Goal: Transaction & Acquisition: Book appointment/travel/reservation

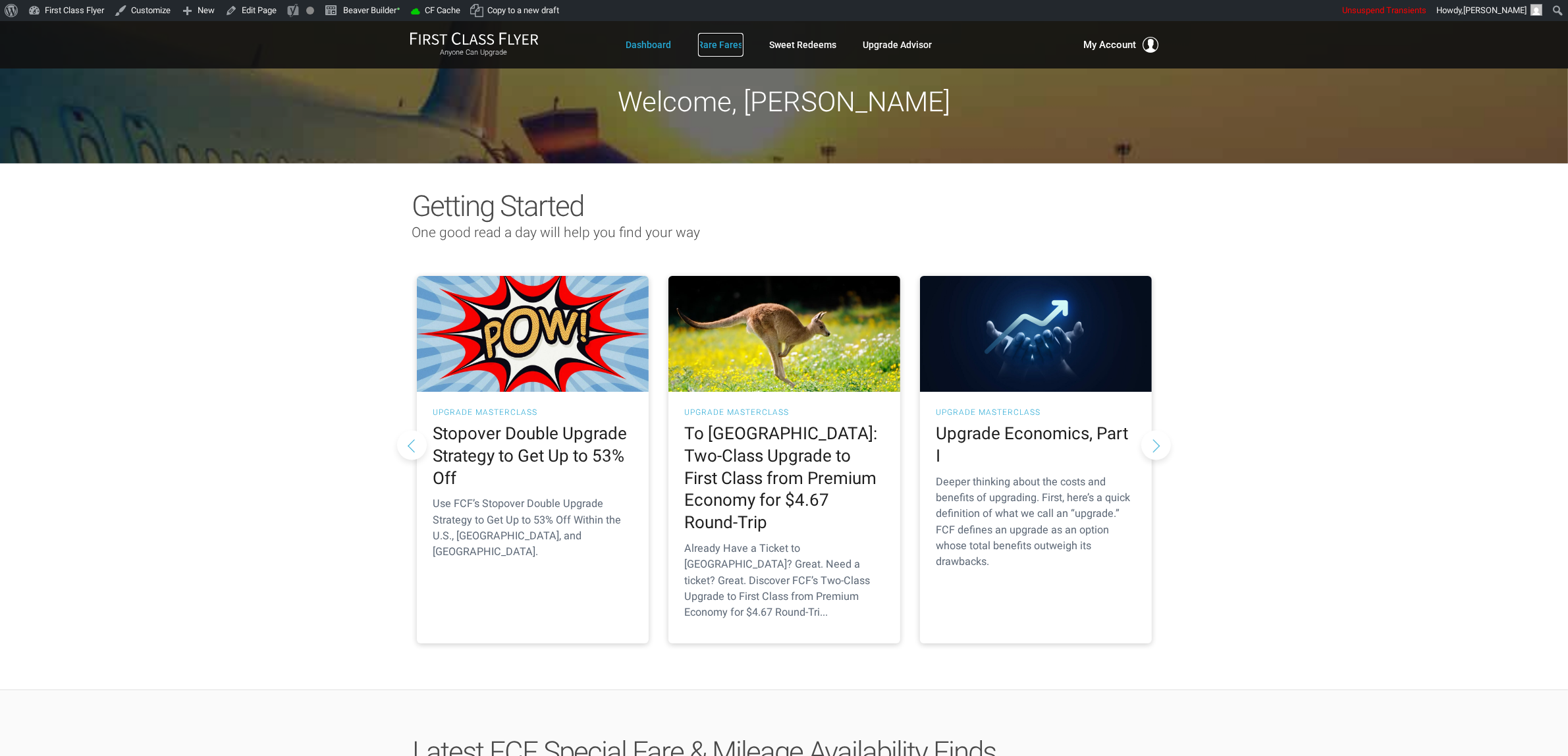
click at [723, 44] on link "Rare Fares" at bounding box center [720, 44] width 45 height 24
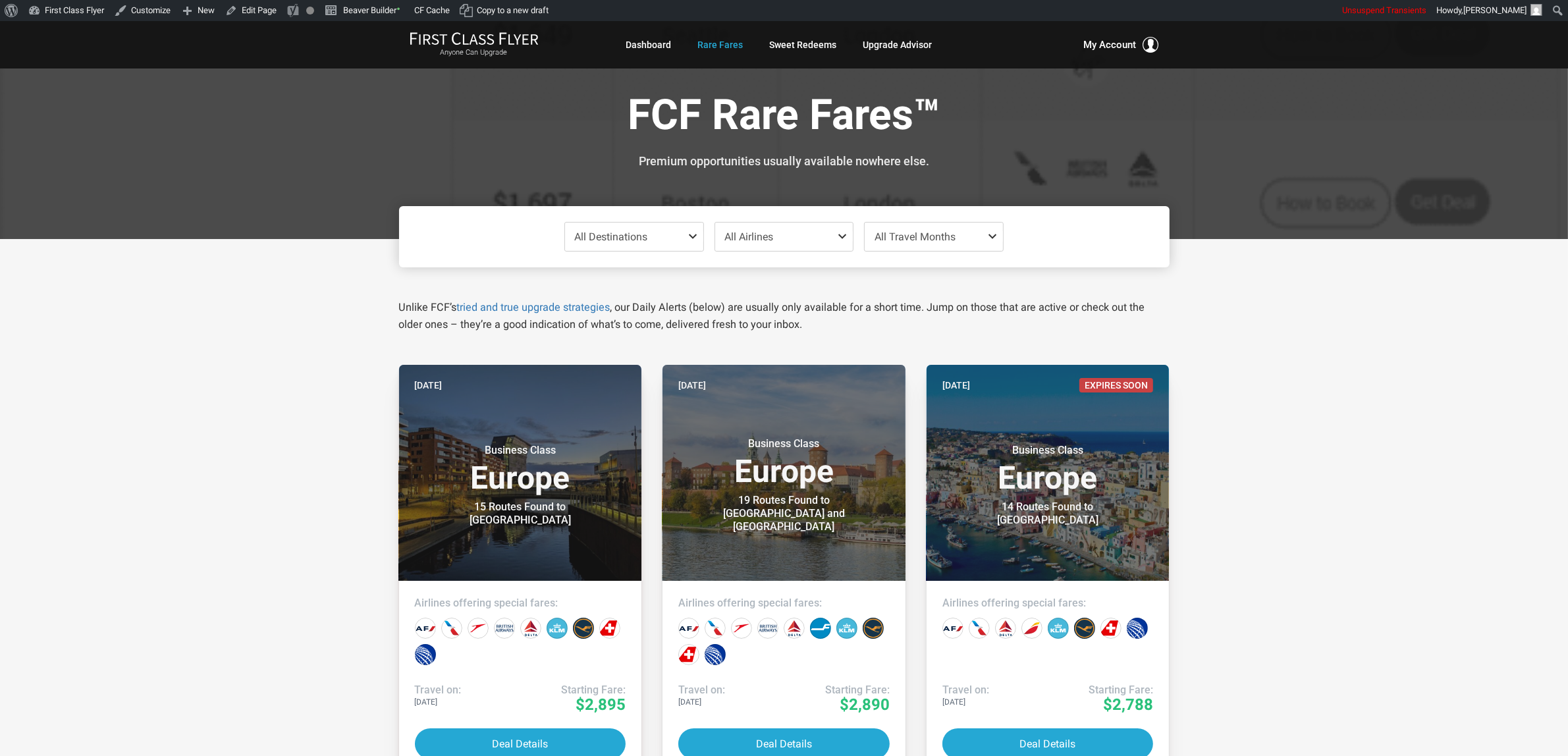
click at [650, 241] on span "All Destinations" at bounding box center [635, 236] width 138 height 28
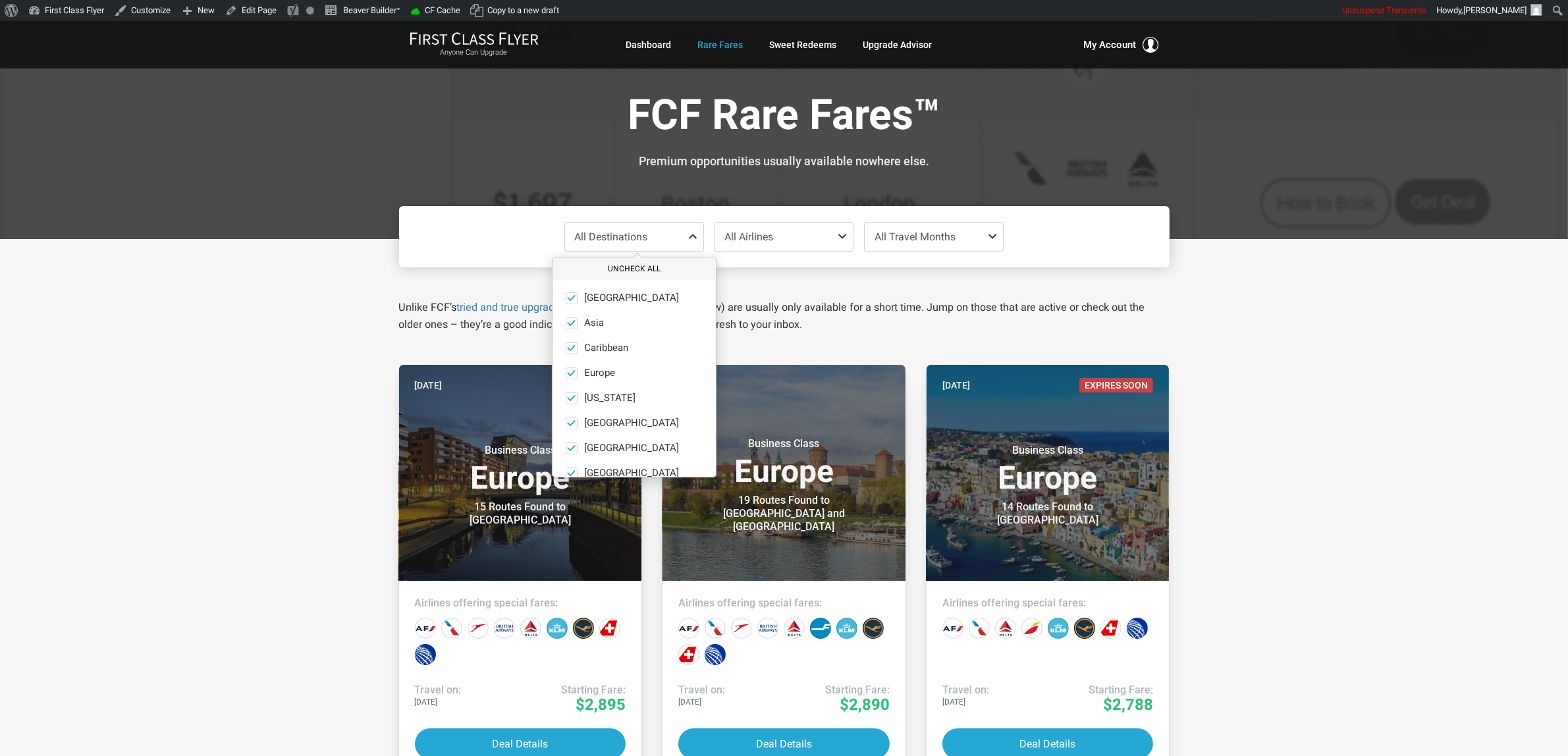
click at [633, 266] on button "Uncheck All" at bounding box center [634, 269] width 163 height 21
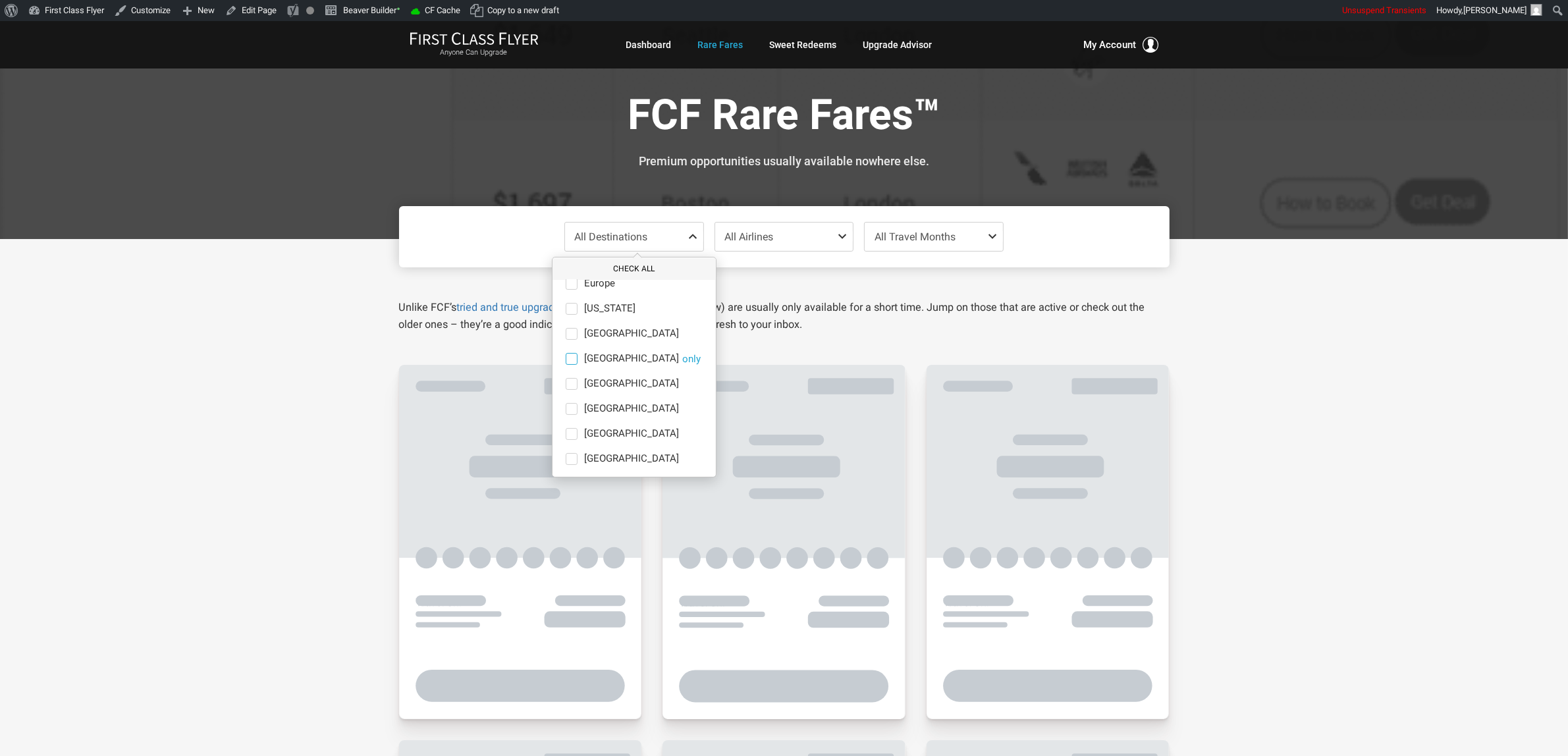
scroll to position [90, 0]
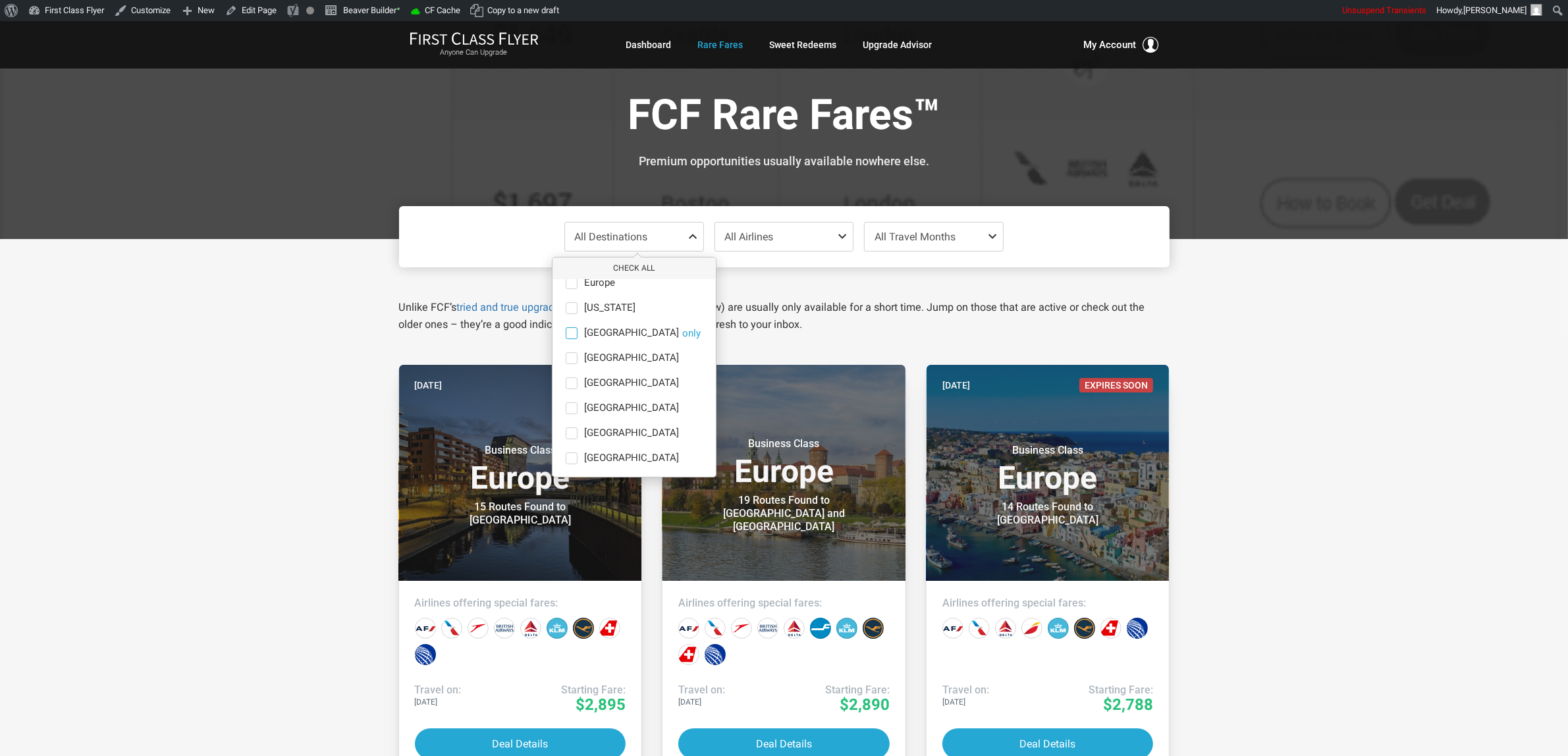
click at [598, 332] on span "[GEOGRAPHIC_DATA]" at bounding box center [631, 333] width 95 height 12
click at [0, 0] on input "India only" at bounding box center [0, 0] width 0 height 0
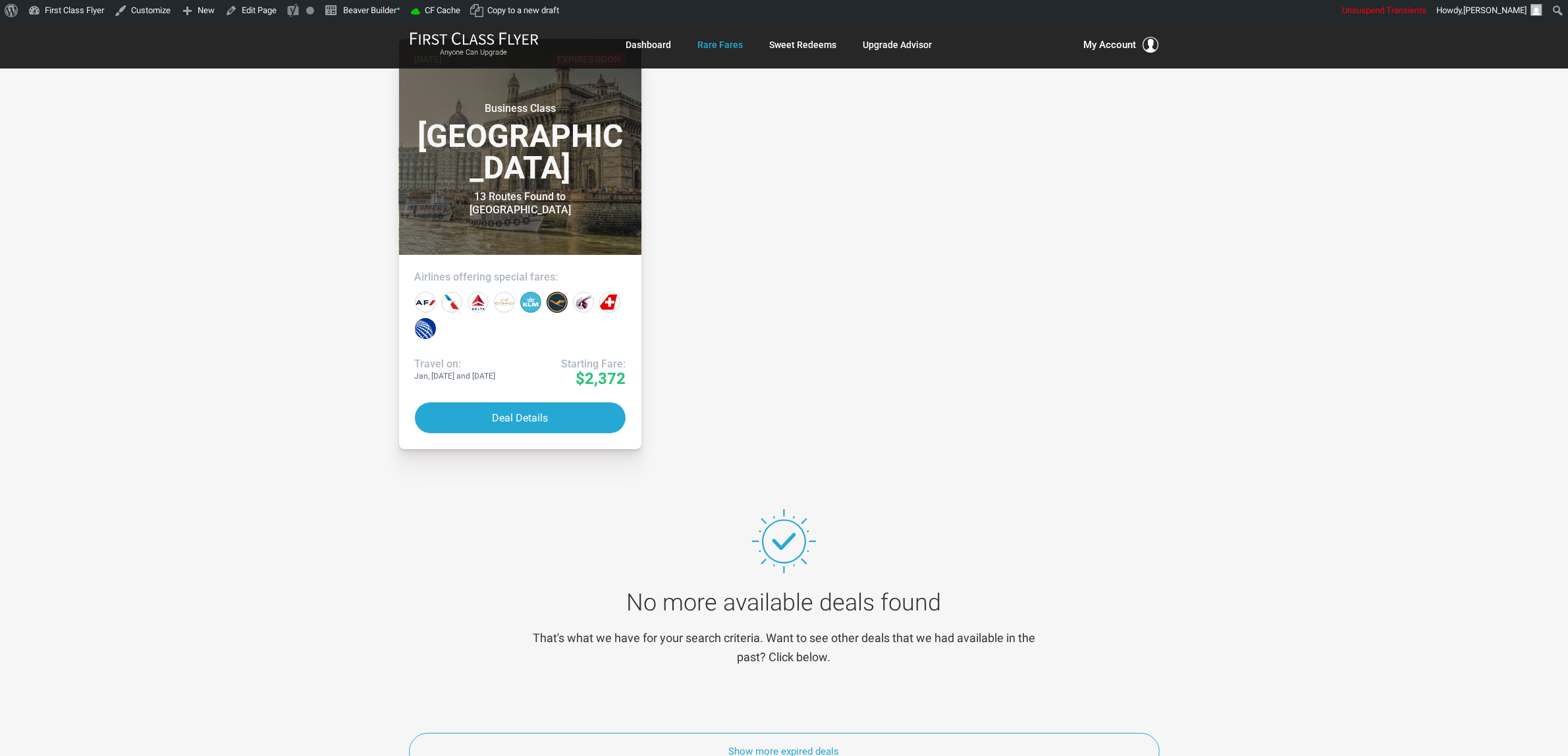
scroll to position [329, 0]
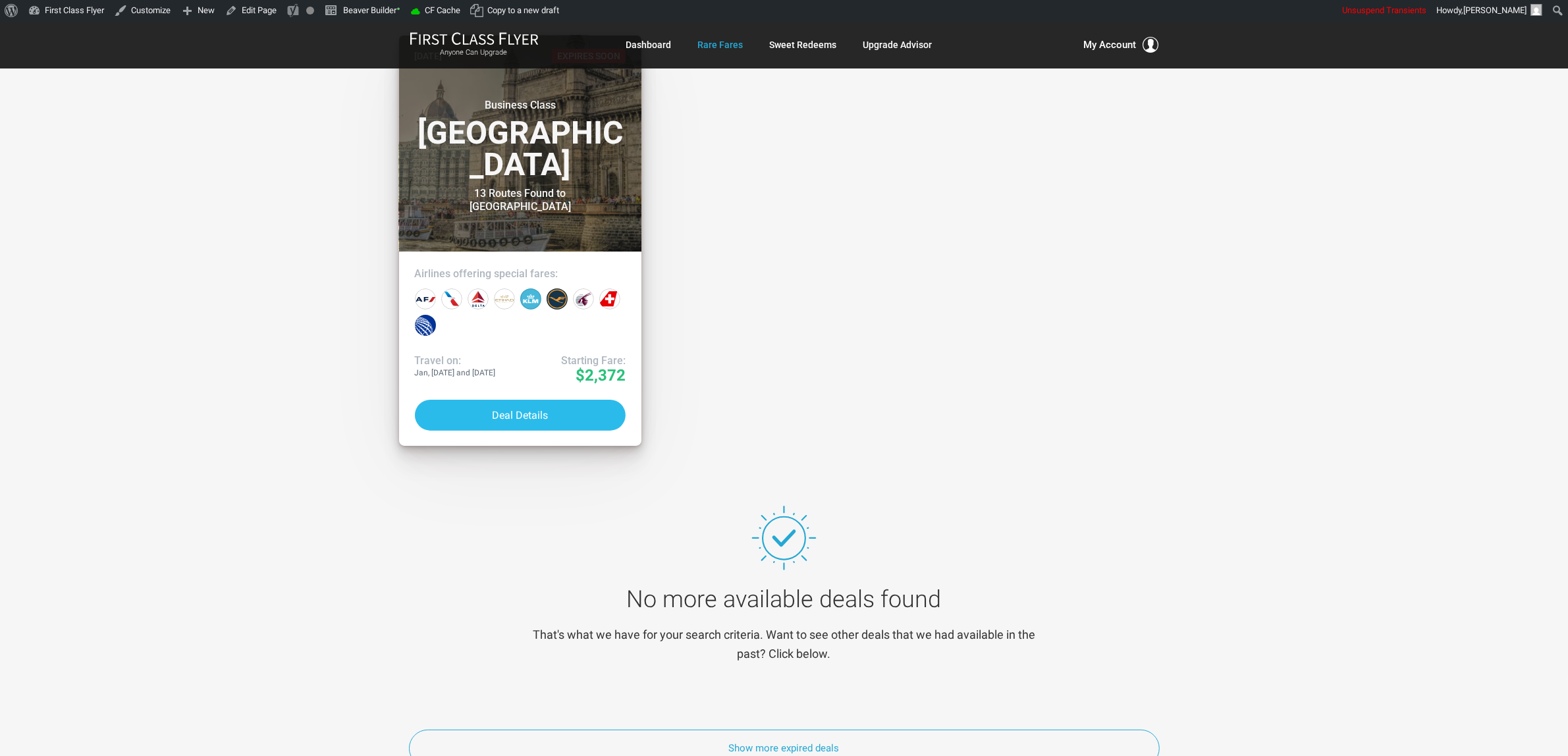
click at [553, 415] on button "Deal Details" at bounding box center [520, 415] width 212 height 31
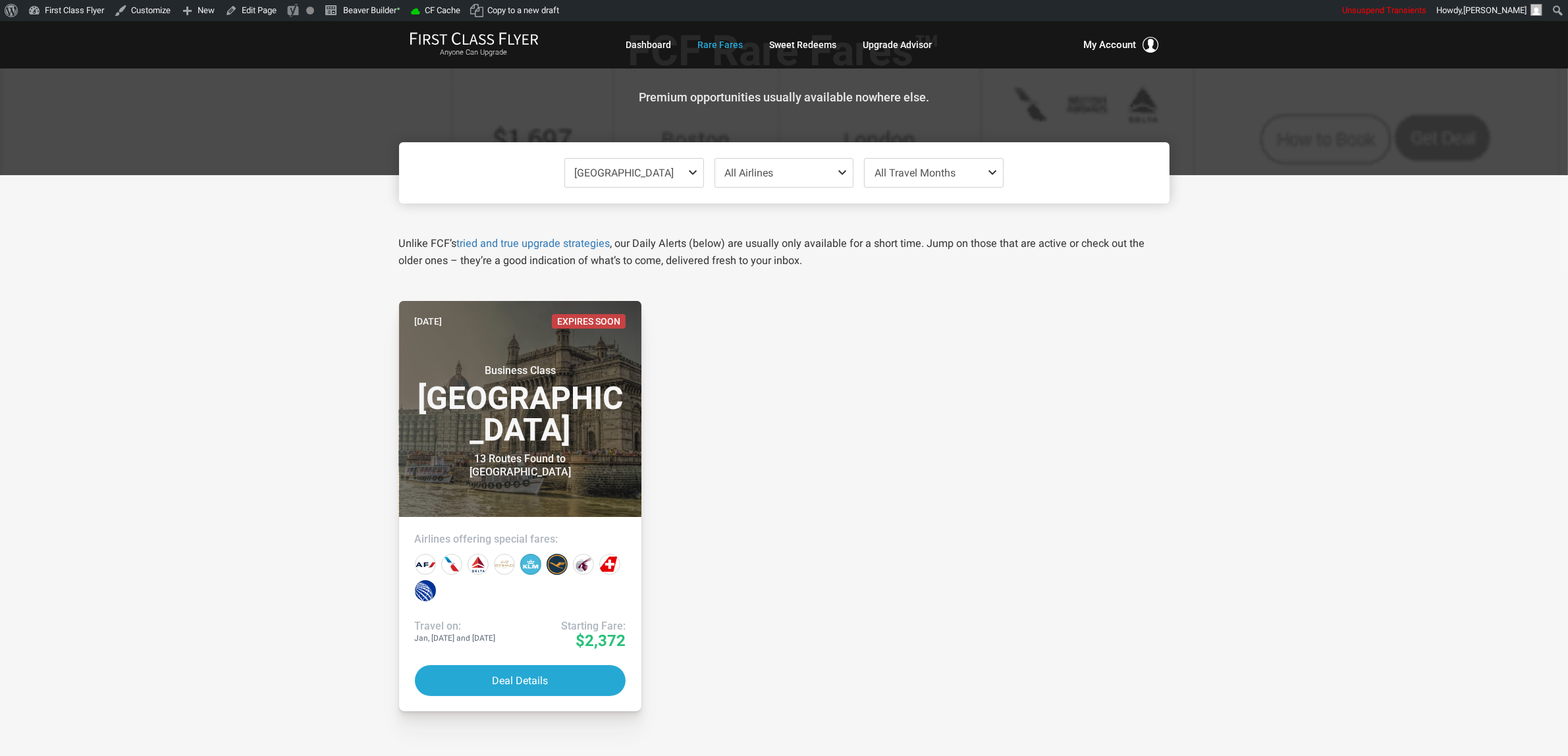
scroll to position [0, 0]
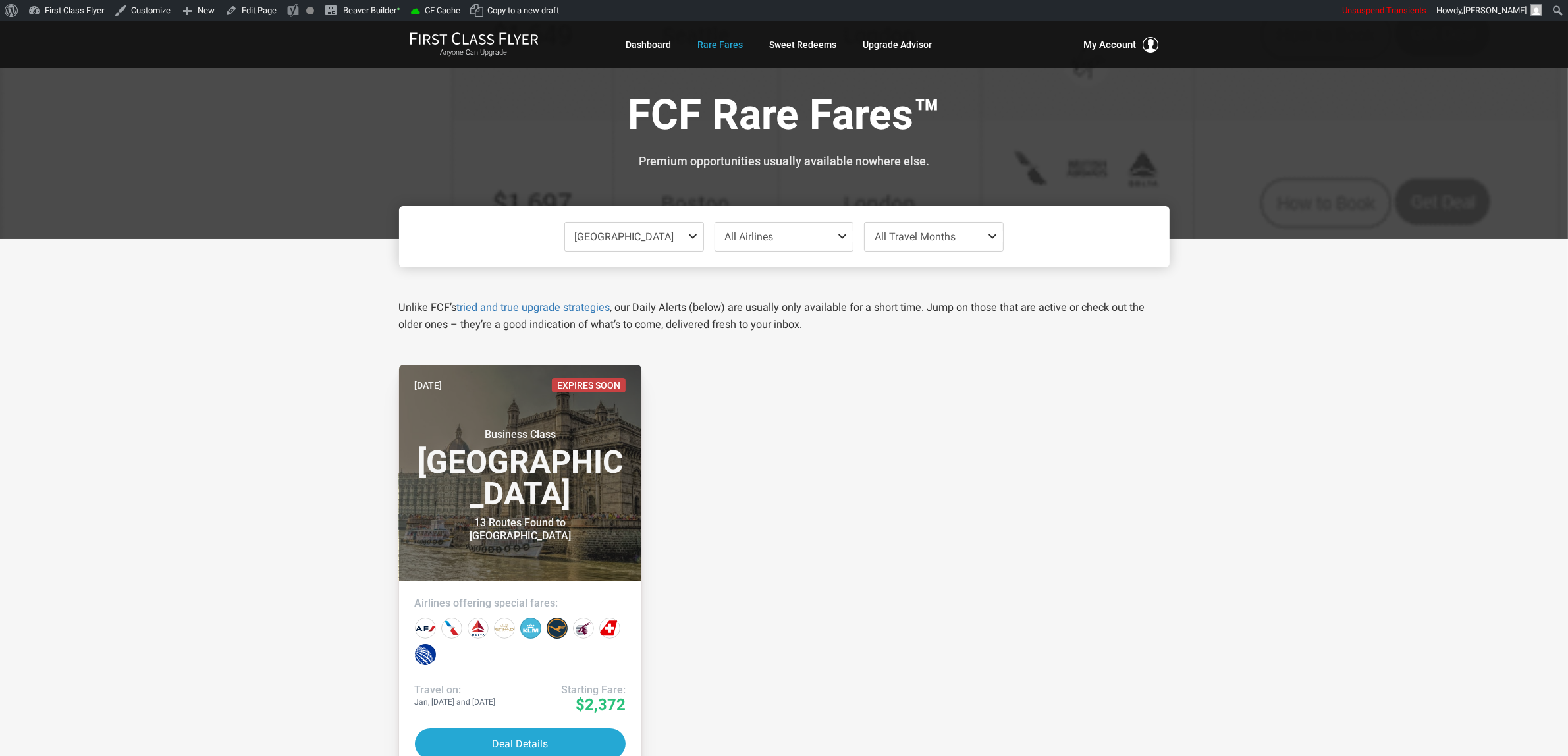
click at [619, 232] on span "[GEOGRAPHIC_DATA]" at bounding box center [635, 236] width 138 height 28
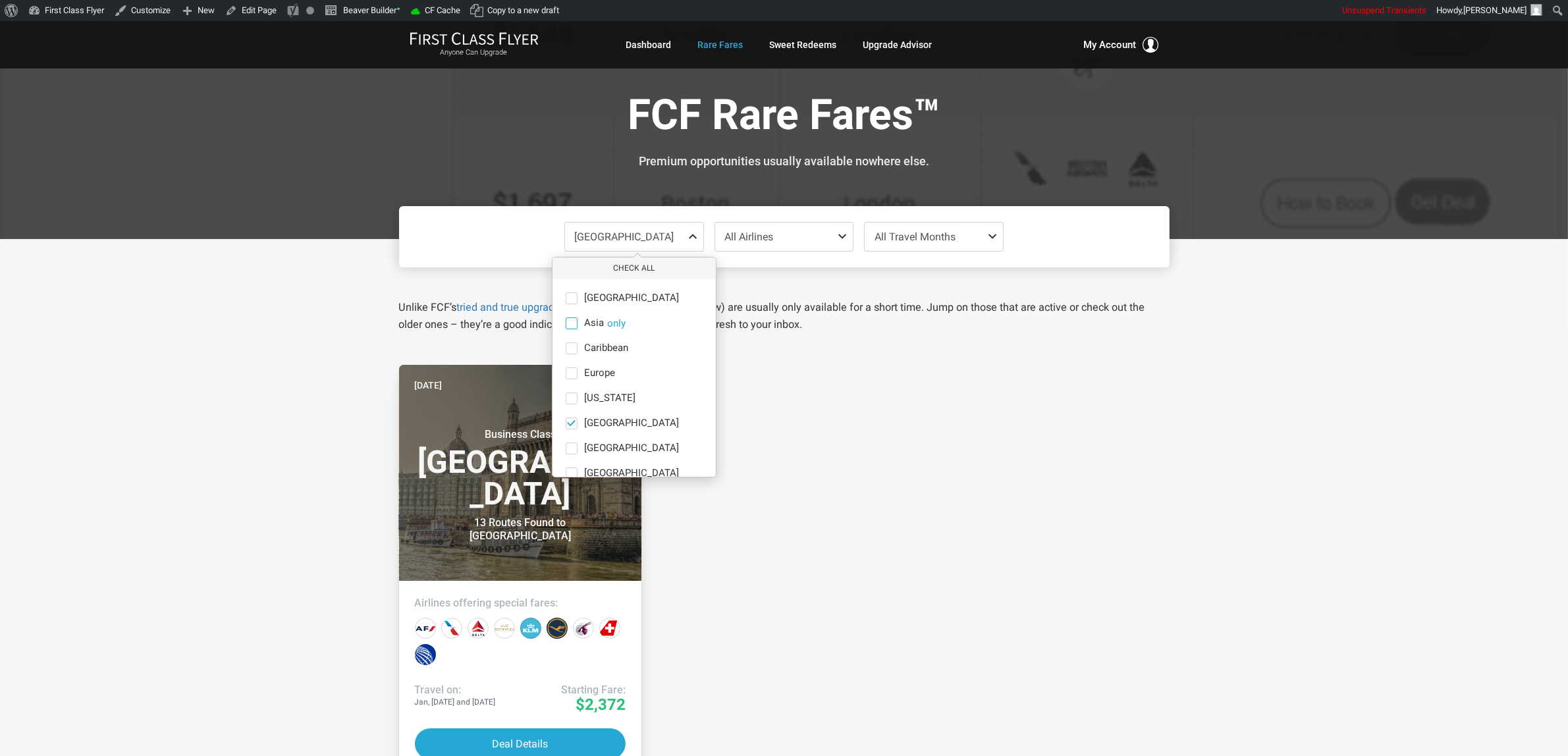
click at [603, 320] on label "Asia only" at bounding box center [634, 323] width 163 height 12
click at [0, 0] on input "Asia only" at bounding box center [0, 0] width 0 height 0
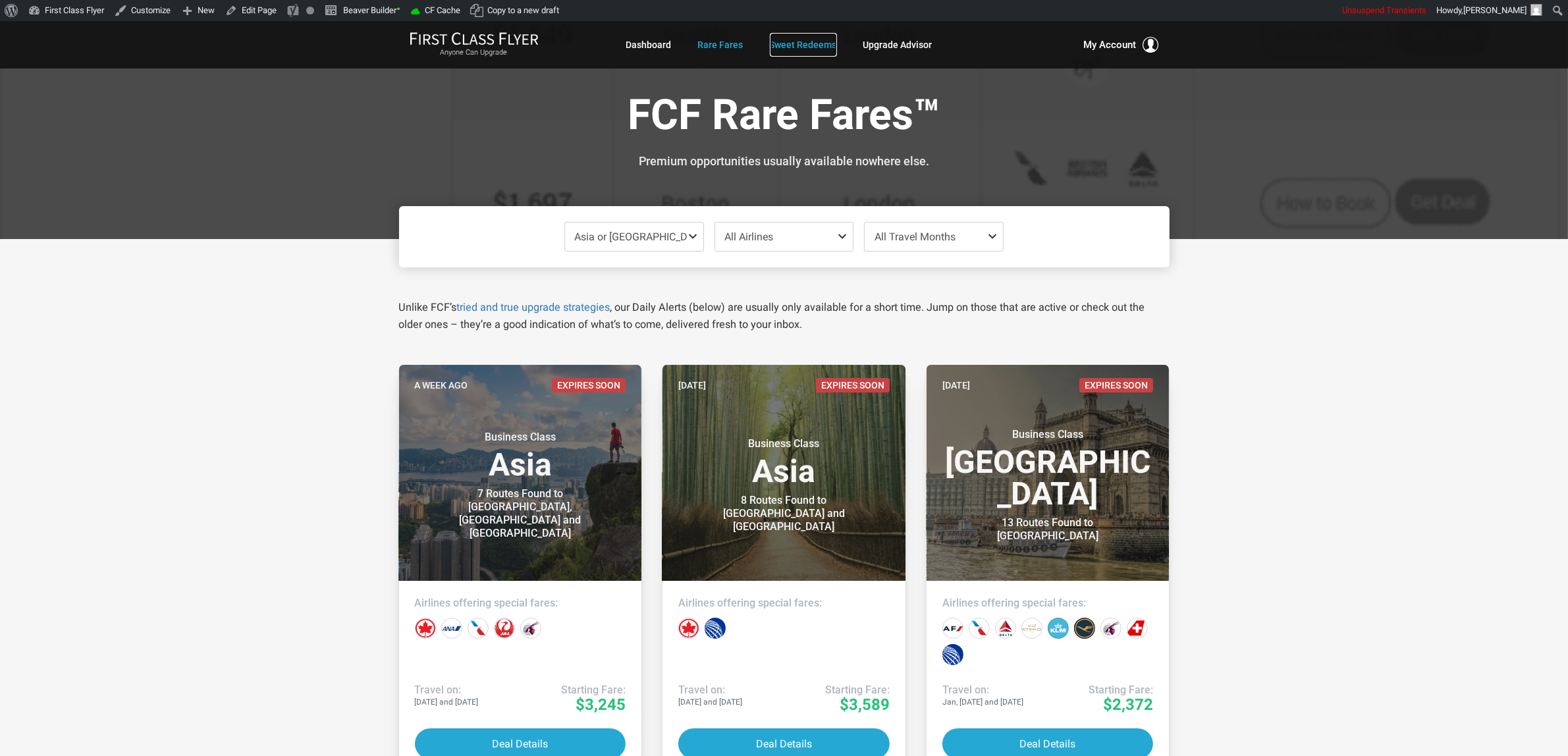
click at [789, 48] on link "Sweet Redeems" at bounding box center [804, 44] width 67 height 24
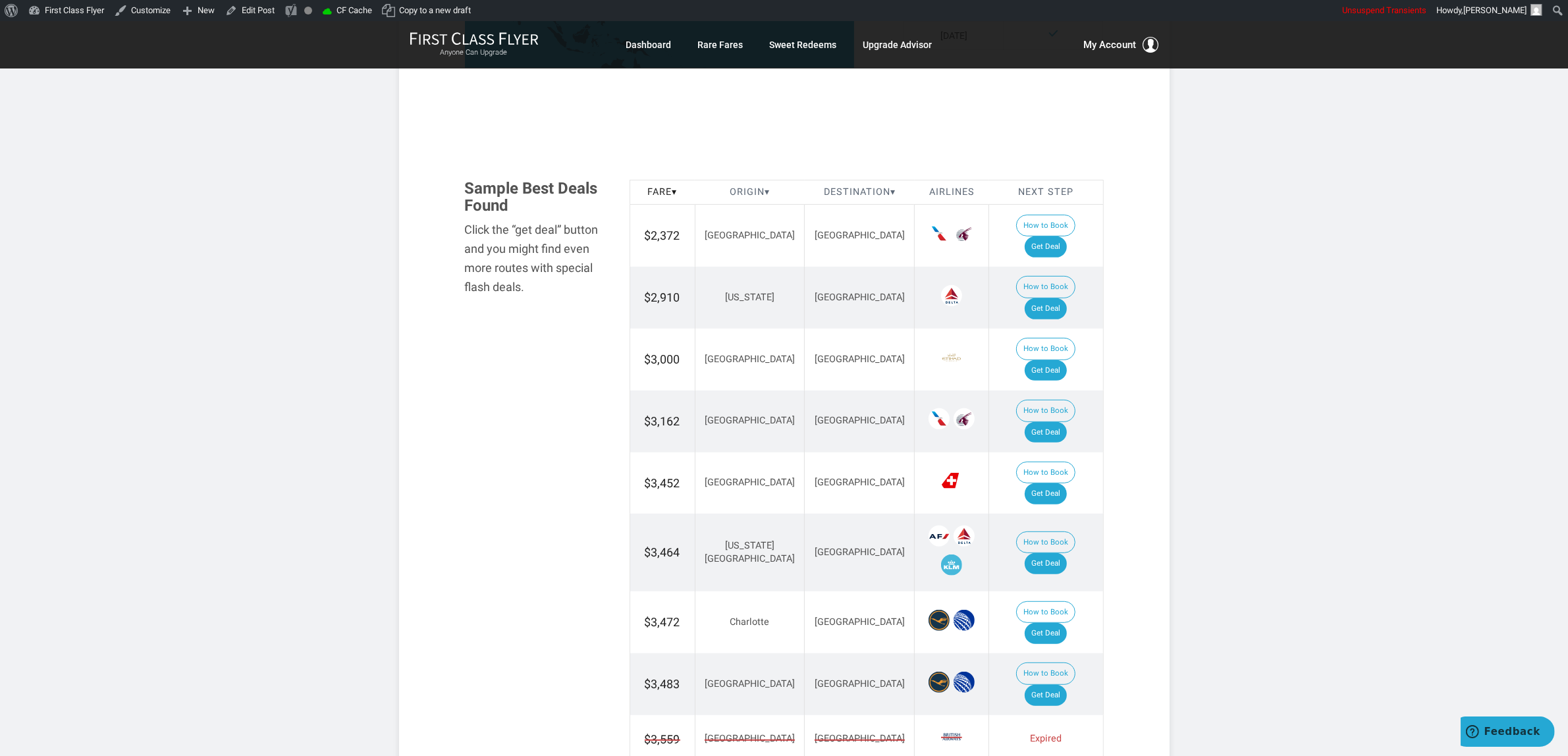
scroll to position [905, 0]
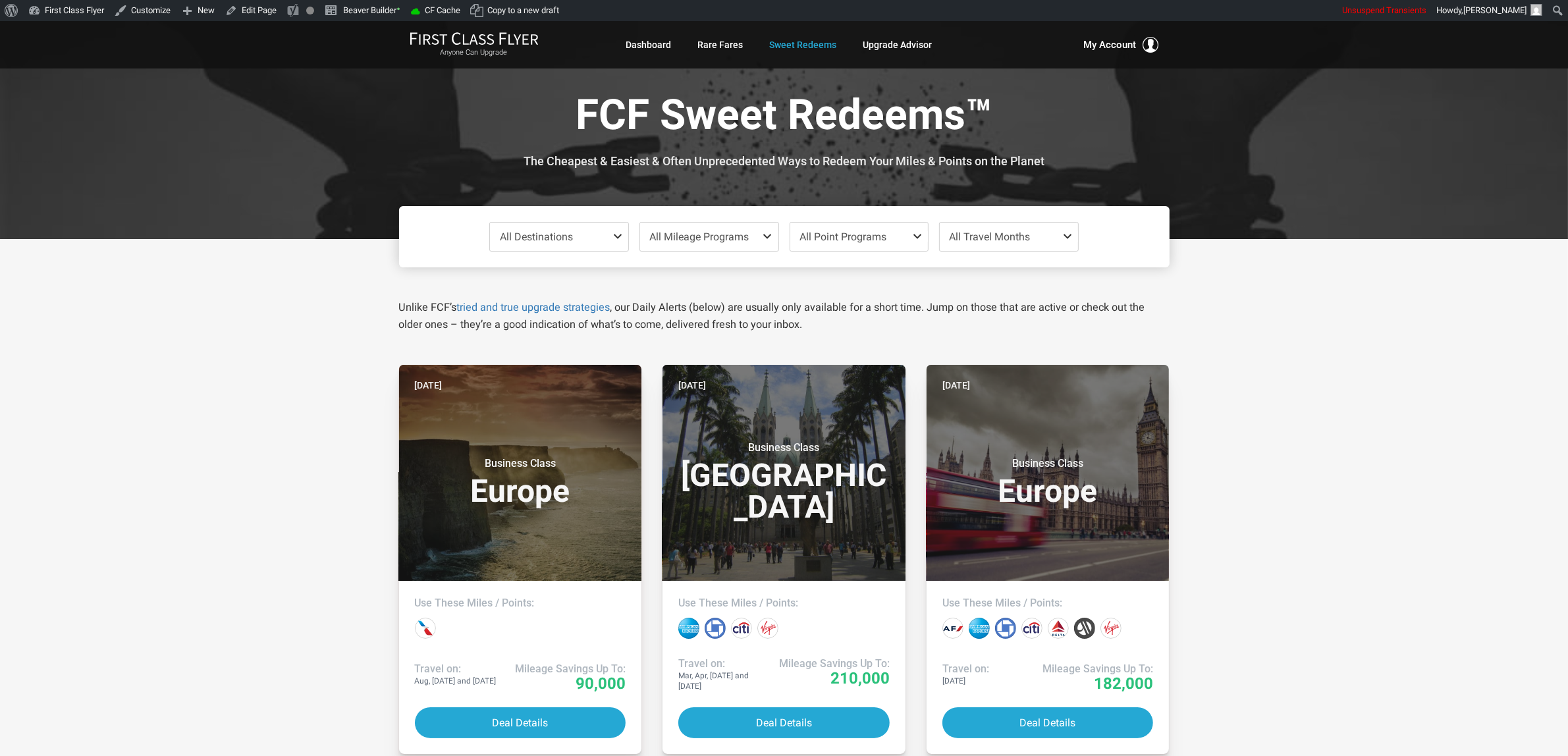
click at [536, 240] on span "All Destinations" at bounding box center [536, 236] width 73 height 12
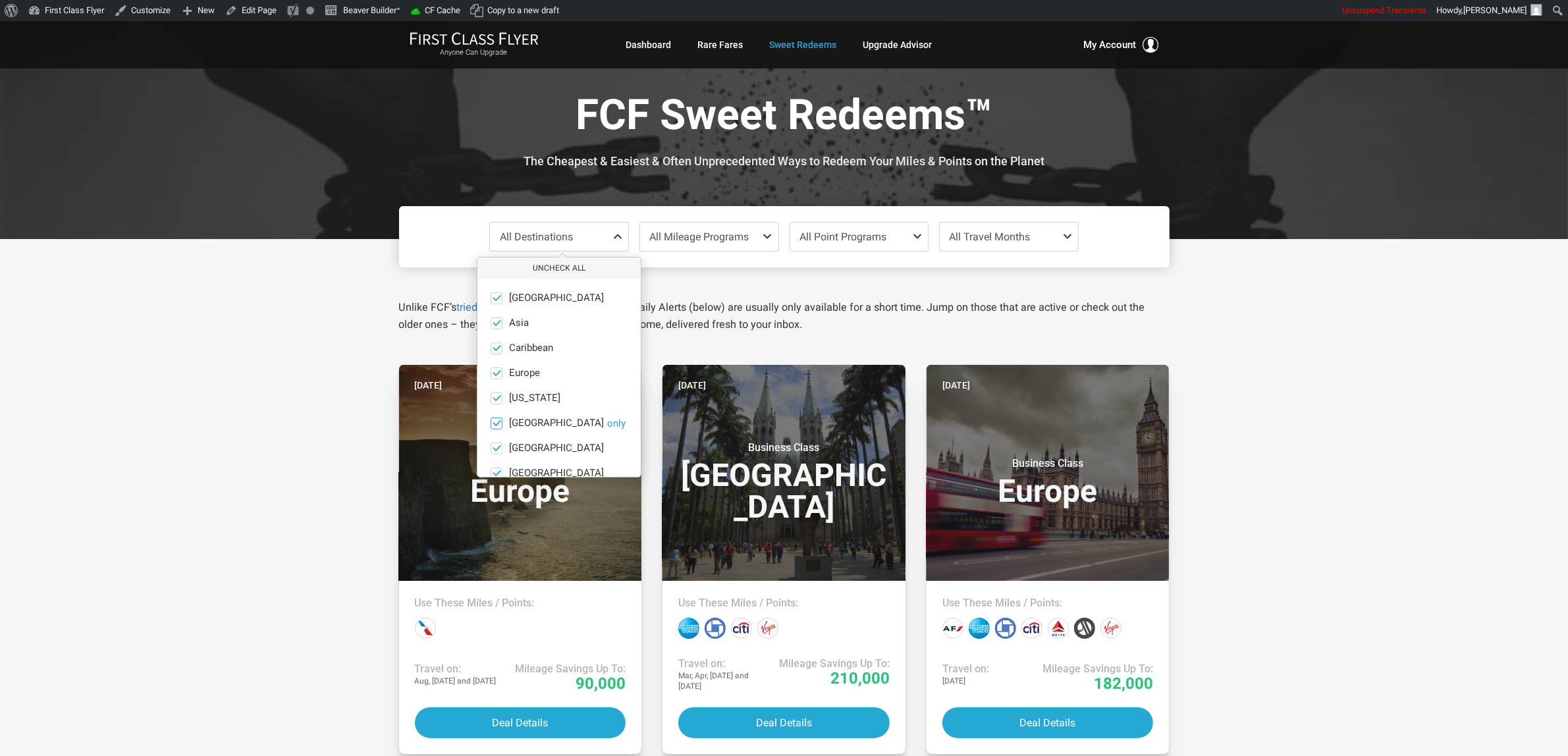
click at [607, 423] on button "only" at bounding box center [616, 423] width 18 height 12
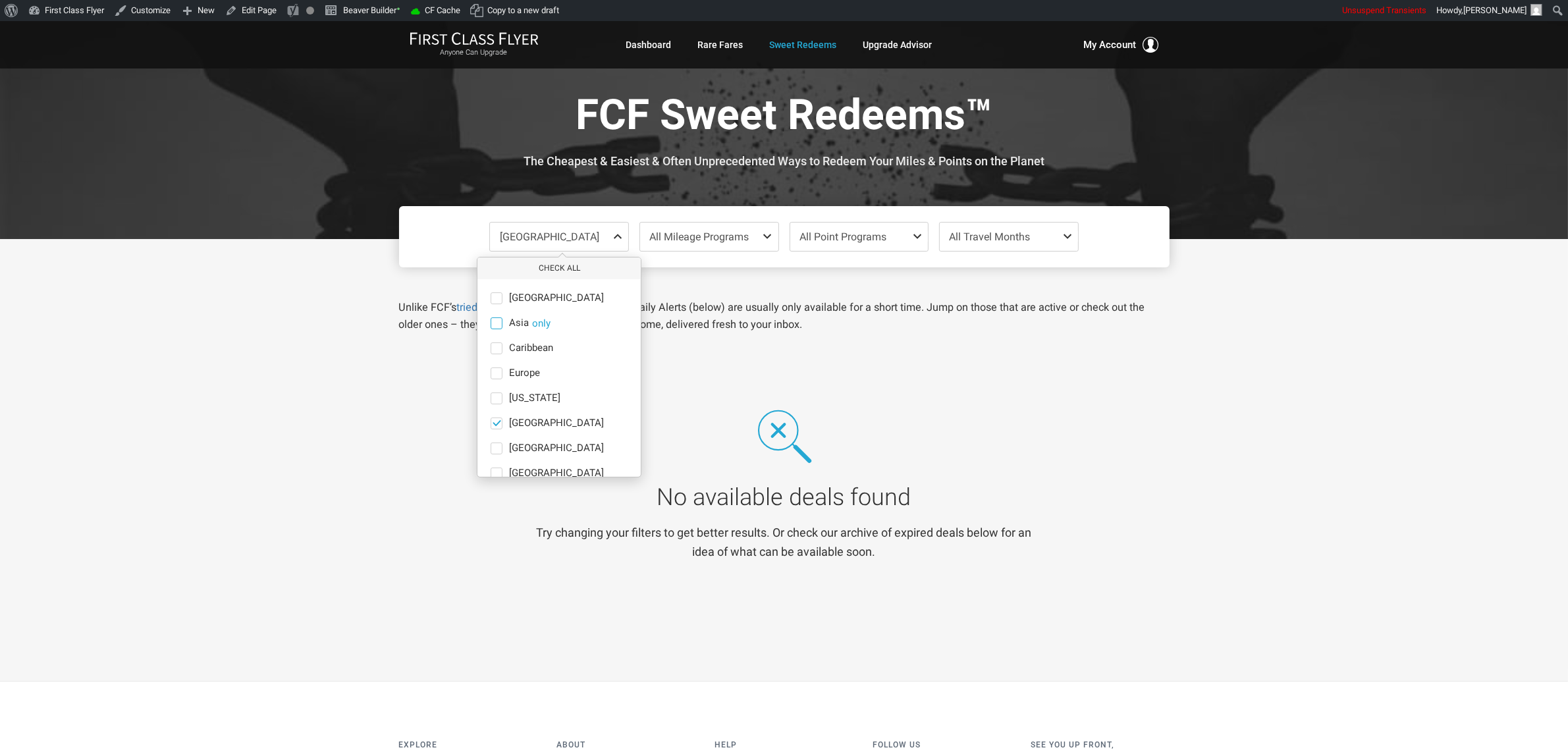
click at [516, 321] on span "Asia" at bounding box center [519, 323] width 20 height 12
click at [0, 0] on input "Asia only" at bounding box center [0, 0] width 0 height 0
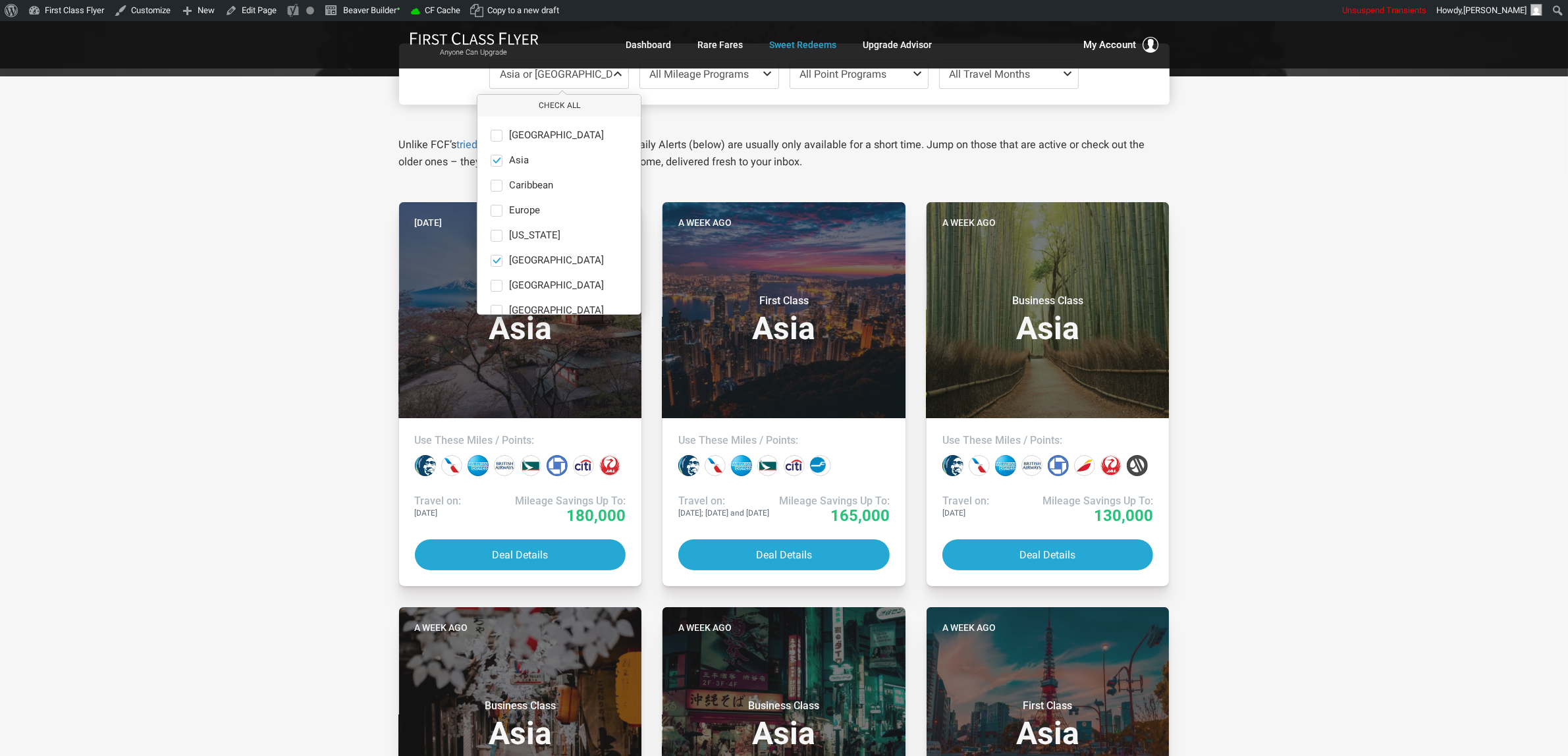
scroll to position [165, 0]
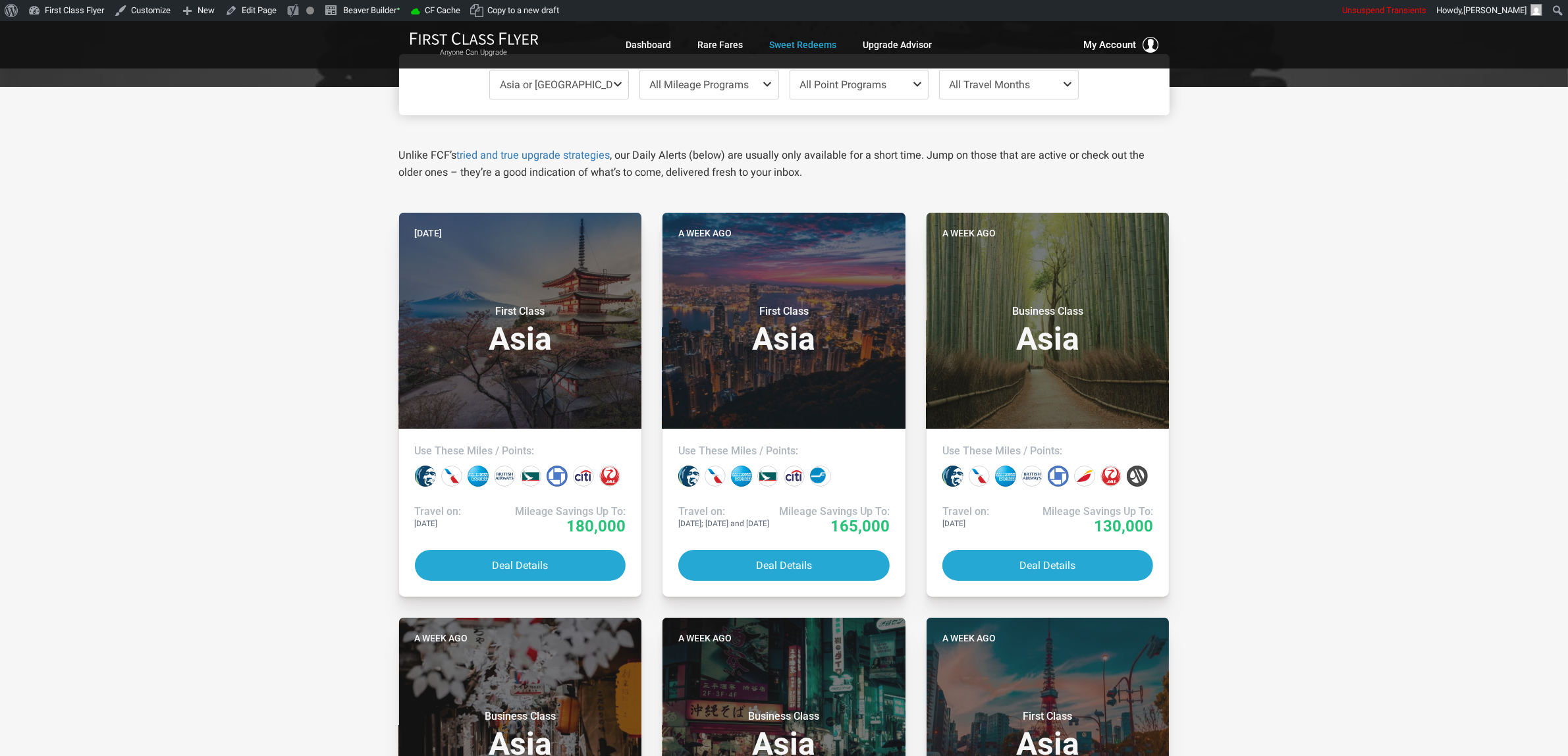
scroll to position [0, 0]
